Goal: Task Accomplishment & Management: Manage account settings

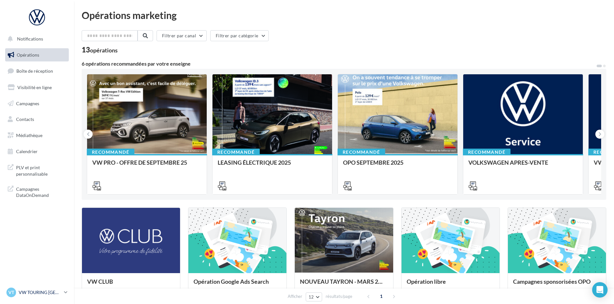
drag, startPoint x: 39, startPoint y: 293, endPoint x: 39, endPoint y: 287, distance: 5.1
click at [39, 293] on p "VW TOURING [GEOGRAPHIC_DATA]" at bounding box center [40, 292] width 43 height 6
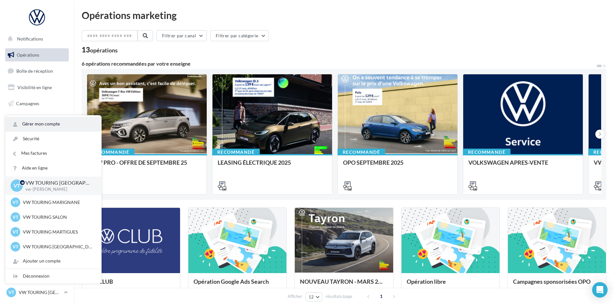
click at [57, 125] on link "Gérer mon compte" at bounding box center [53, 124] width 96 height 14
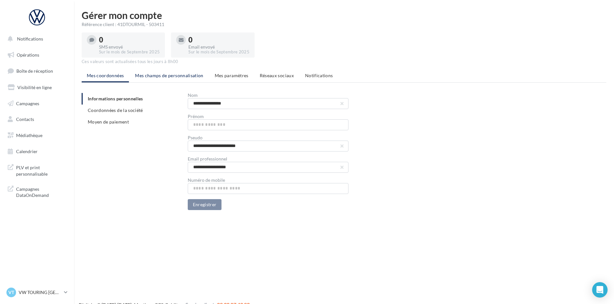
click at [180, 79] on li "Mes champs de personnalisation" at bounding box center [169, 76] width 79 height 12
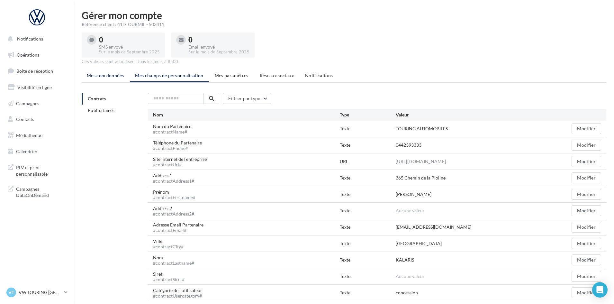
click at [110, 74] on span "Mes coordonnées" at bounding box center [105, 75] width 37 height 5
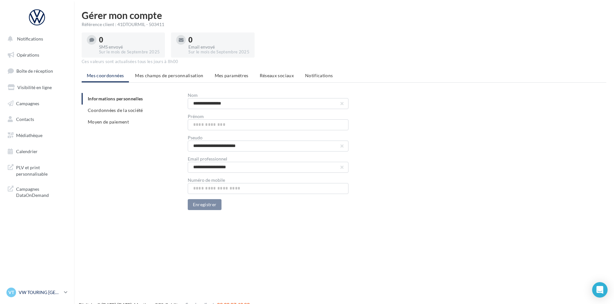
click at [48, 289] on p "VW TOURING [GEOGRAPHIC_DATA]" at bounding box center [40, 292] width 43 height 6
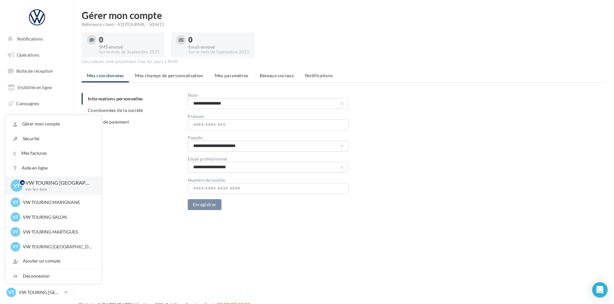
click at [135, 172] on div "**********" at bounding box center [347, 151] width 530 height 117
